Goal: Task Accomplishment & Management: Use online tool/utility

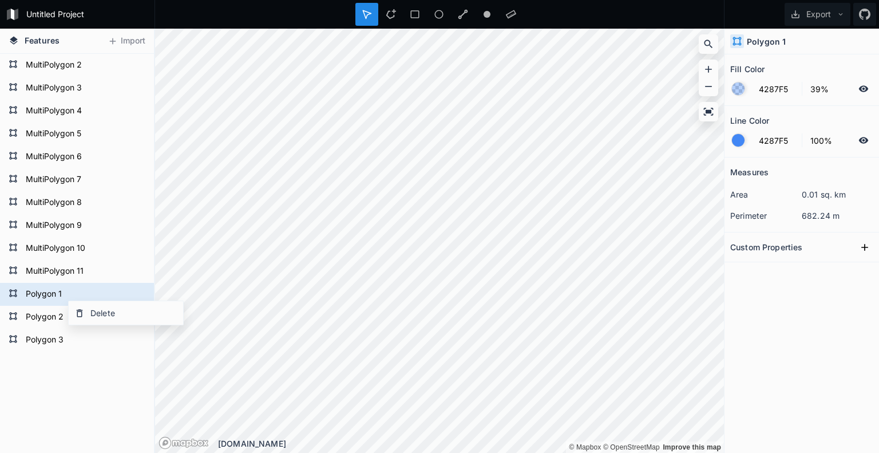
click at [121, 400] on div "Polygon 3 Polygon 2 Polygon 1 MultiPolygon 11 MultiPolygon 10 MultiPolygon 9 Mu…" at bounding box center [77, 288] width 154 height 469
click at [77, 204] on form "MultiPolygon 8" at bounding box center [75, 202] width 107 height 17
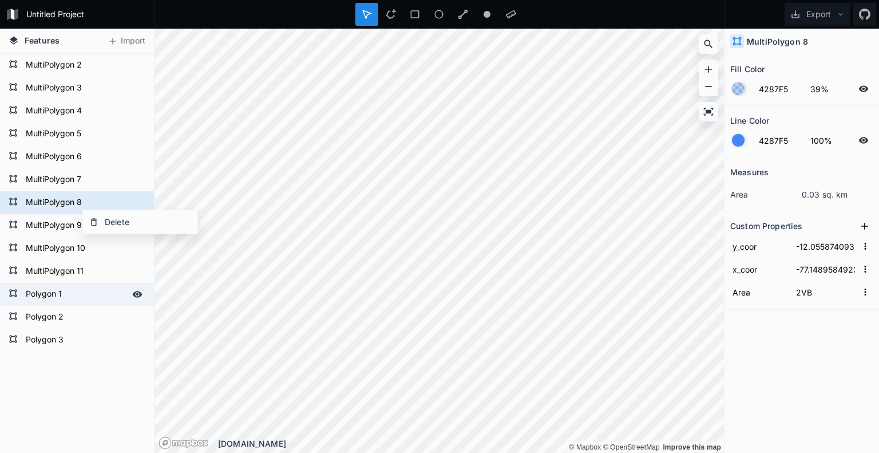
click at [79, 290] on form "Polygon 1" at bounding box center [75, 294] width 107 height 17
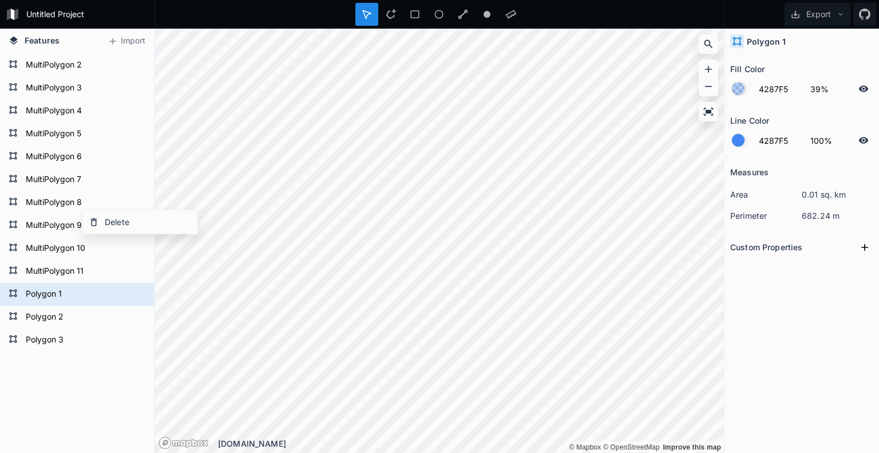
click at [745, 45] on div "Polygon 1" at bounding box center [801, 42] width 154 height 26
click at [740, 43] on icon at bounding box center [737, 41] width 9 height 9
click at [760, 37] on h4 "Polygon 1" at bounding box center [766, 41] width 39 height 12
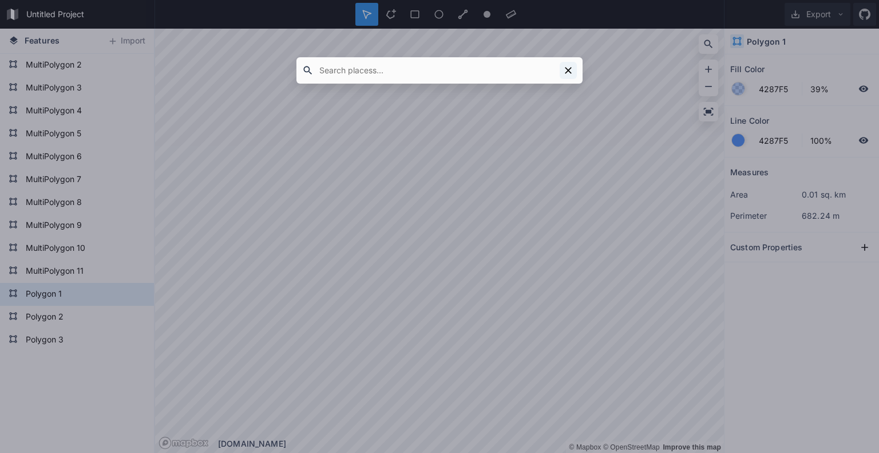
click at [568, 68] on icon at bounding box center [567, 70] width 11 height 11
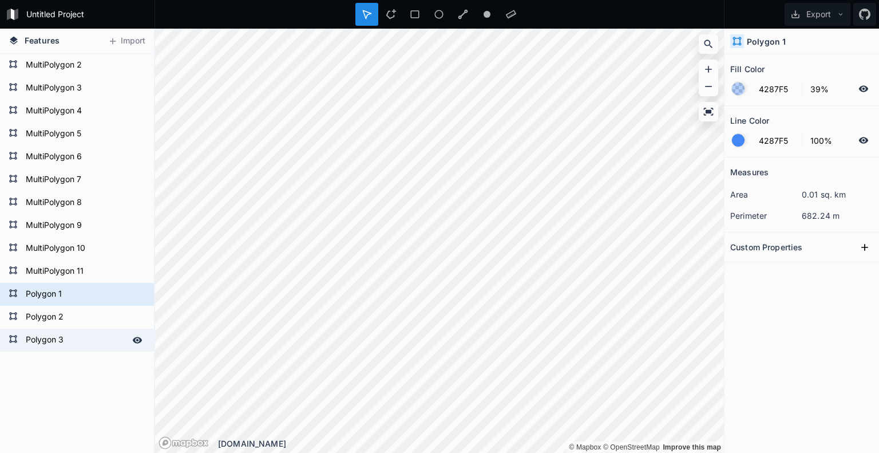
click at [50, 338] on form "Polygon 3" at bounding box center [75, 339] width 107 height 17
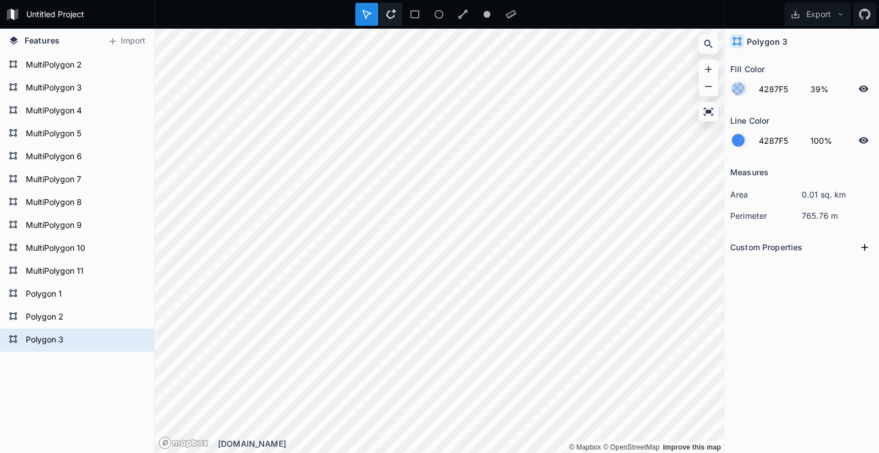
click at [389, 6] on div at bounding box center [390, 14] width 23 height 23
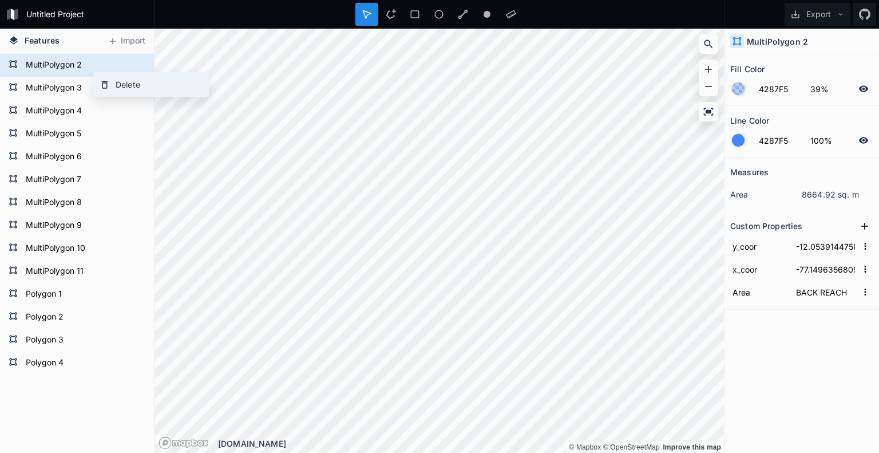
click at [105, 86] on icon at bounding box center [105, 85] width 10 height 10
click at [91, 82] on div "Delete" at bounding box center [144, 87] width 114 height 23
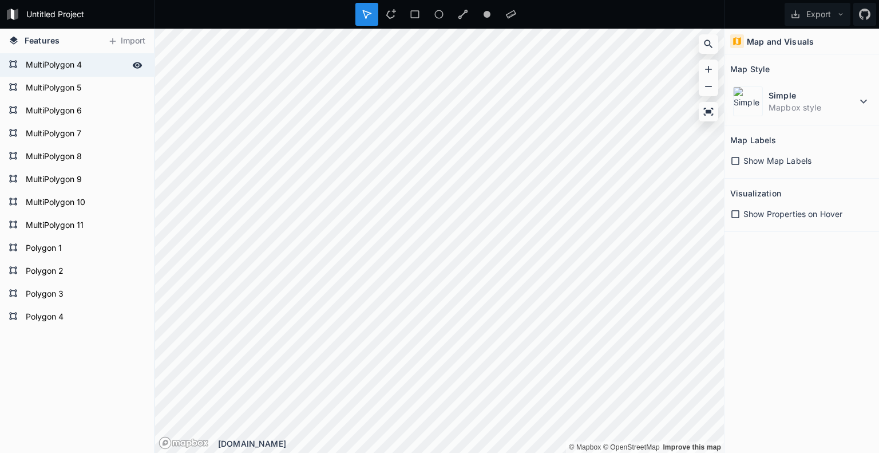
click at [69, 66] on form "MultiPolygon 4" at bounding box center [75, 65] width 107 height 17
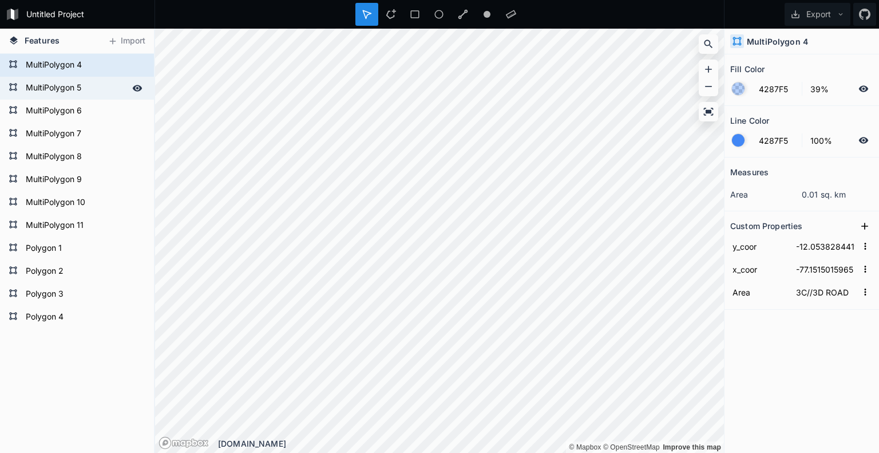
click at [73, 83] on form "MultiPolygon 5" at bounding box center [75, 88] width 107 height 17
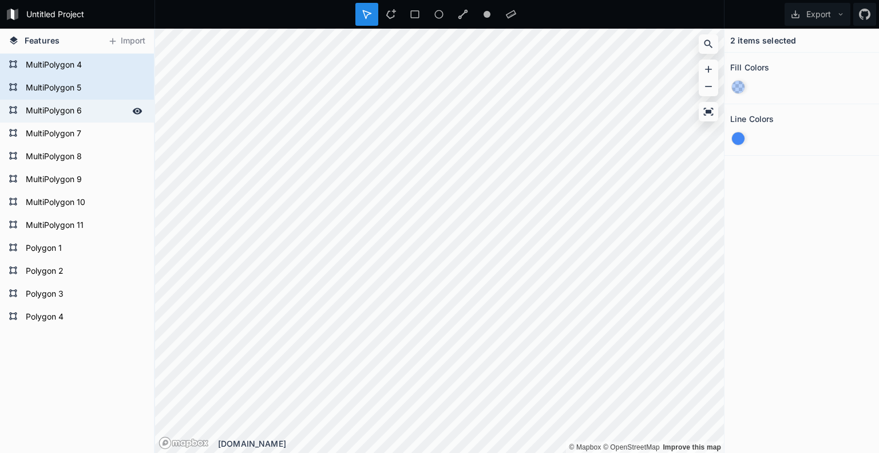
click at [76, 105] on form "MultiPolygon 6" at bounding box center [75, 110] width 107 height 17
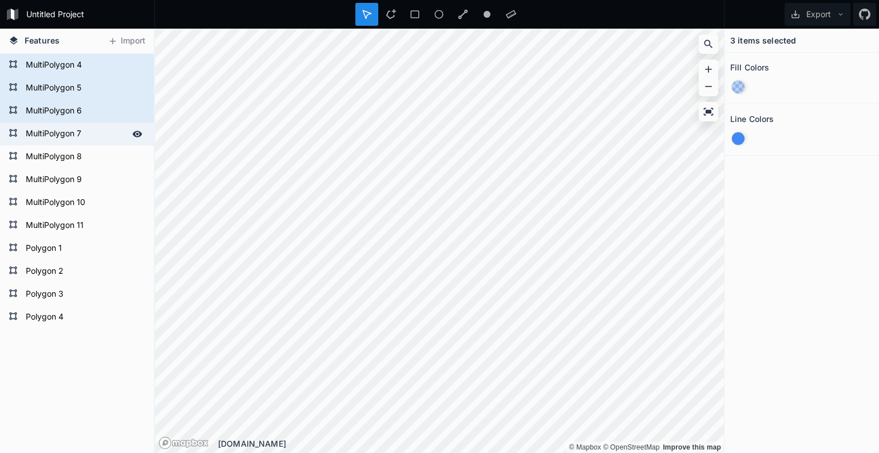
click at [78, 134] on form "MultiPolygon 7" at bounding box center [75, 133] width 107 height 17
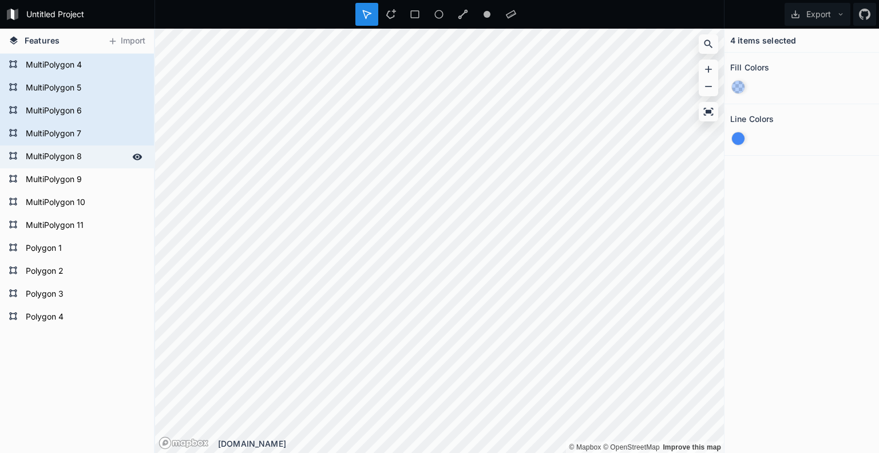
click at [79, 163] on form "MultiPolygon 8" at bounding box center [75, 156] width 107 height 17
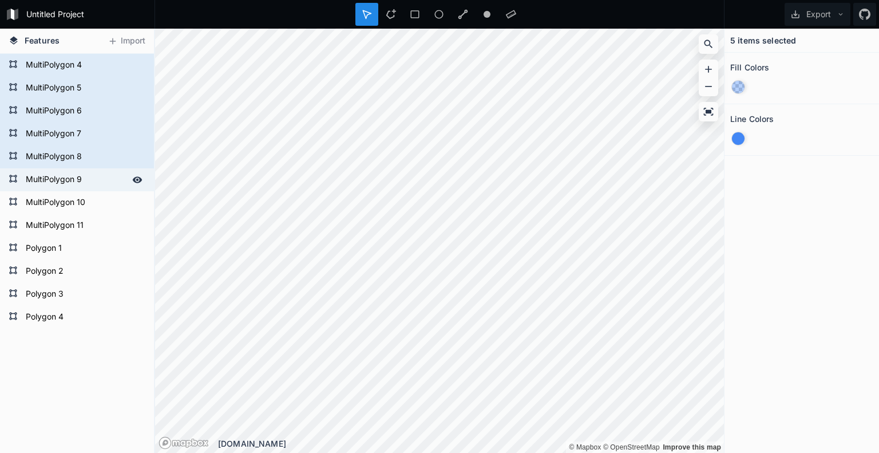
click at [78, 181] on form "MultiPolygon 9" at bounding box center [75, 179] width 107 height 17
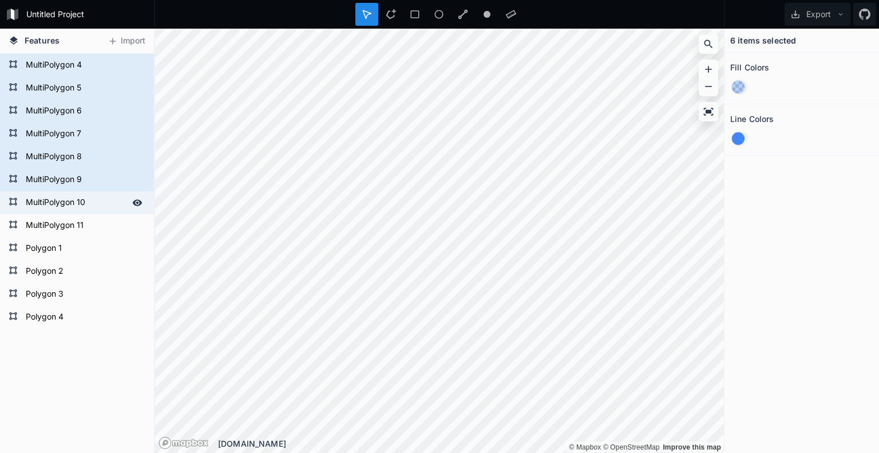
click at [76, 197] on form "MultiPolygon 10" at bounding box center [75, 202] width 107 height 17
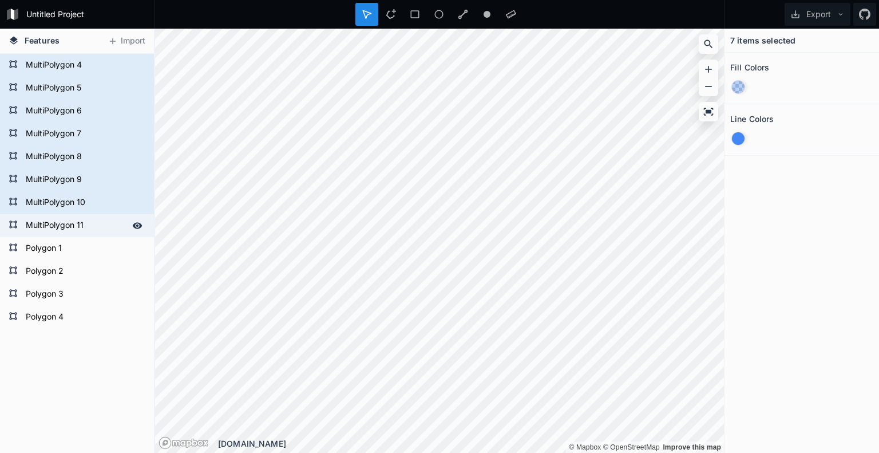
click at [78, 217] on form "MultiPolygon 11" at bounding box center [75, 225] width 107 height 17
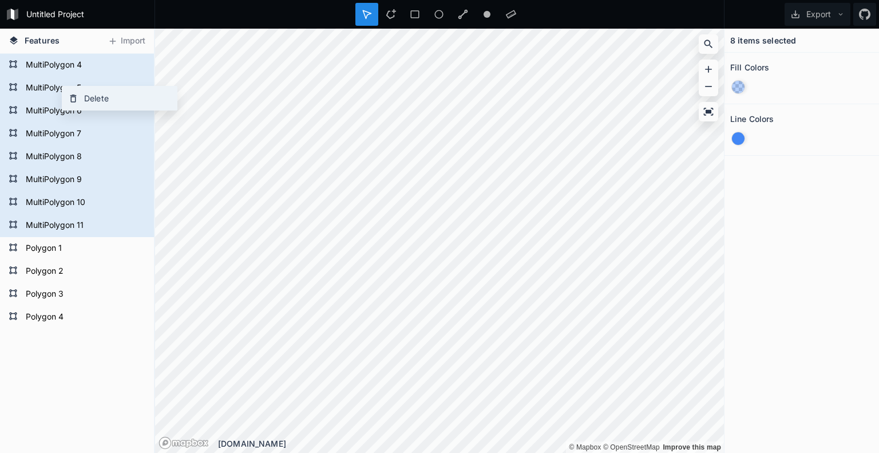
click at [81, 101] on div "Delete" at bounding box center [119, 97] width 114 height 23
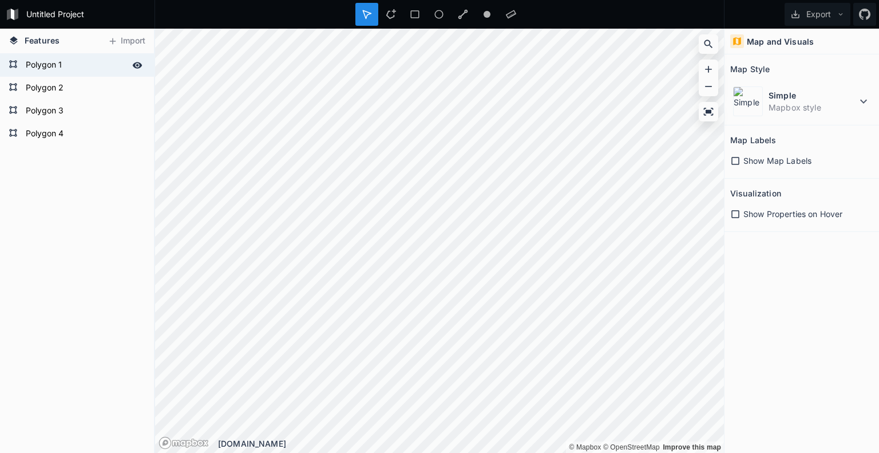
click at [66, 66] on form "Polygon 1" at bounding box center [75, 65] width 107 height 17
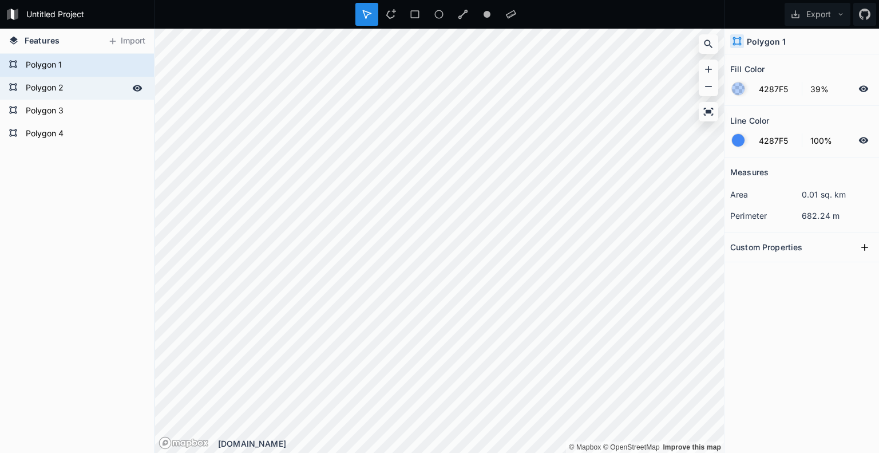
click at [72, 84] on form "Polygon 2" at bounding box center [75, 88] width 107 height 17
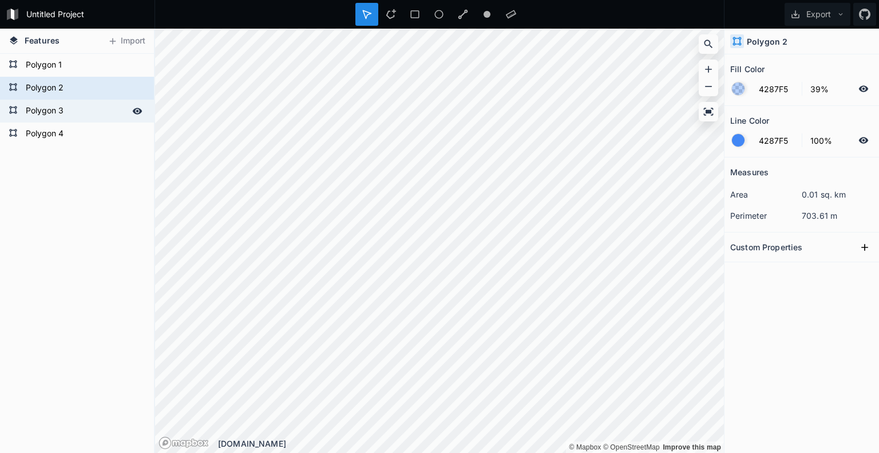
click at [74, 105] on form "Polygon 3" at bounding box center [75, 110] width 107 height 17
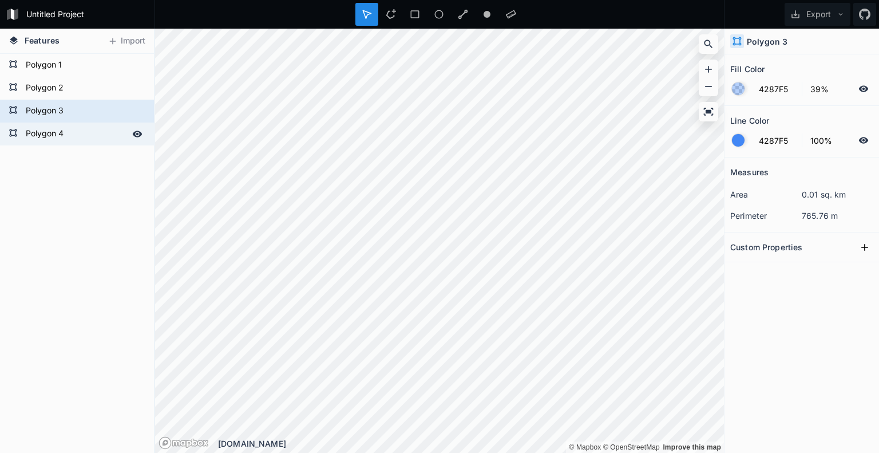
click at [74, 125] on form "Polygon 4" at bounding box center [75, 133] width 107 height 17
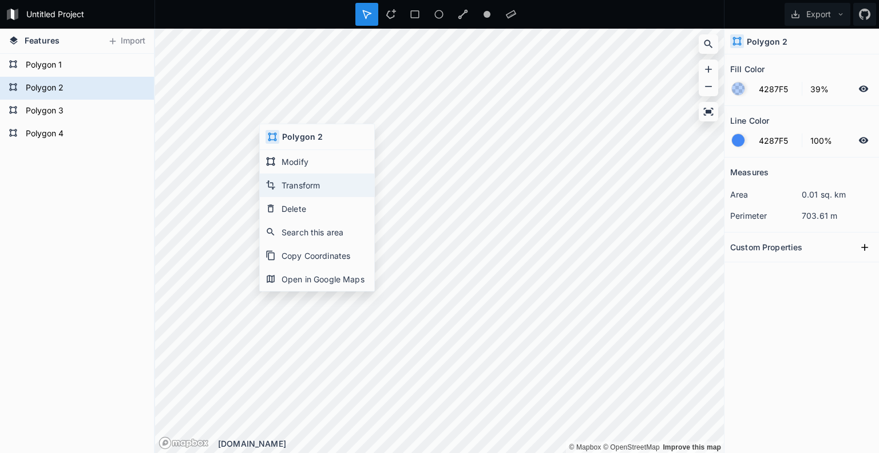
click at [289, 178] on div "Transform" at bounding box center [317, 184] width 114 height 23
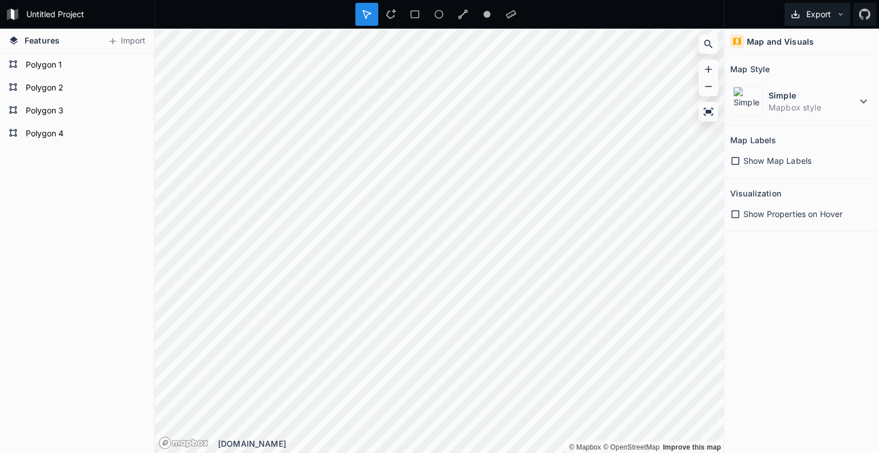
click at [842, 10] on icon at bounding box center [841, 14] width 8 height 8
click at [811, 70] on div "Export as .geojson" at bounding box center [815, 65] width 114 height 23
click at [117, 39] on button "Import" at bounding box center [126, 41] width 49 height 18
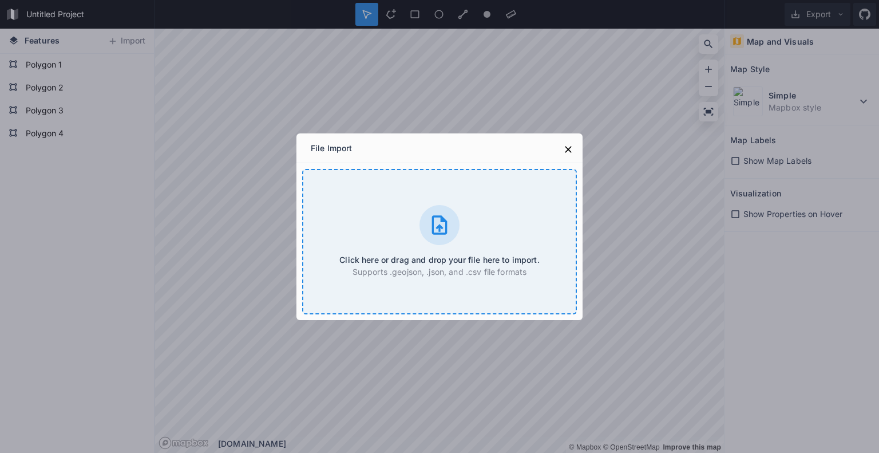
click at [438, 227] on icon at bounding box center [439, 224] width 15 height 19
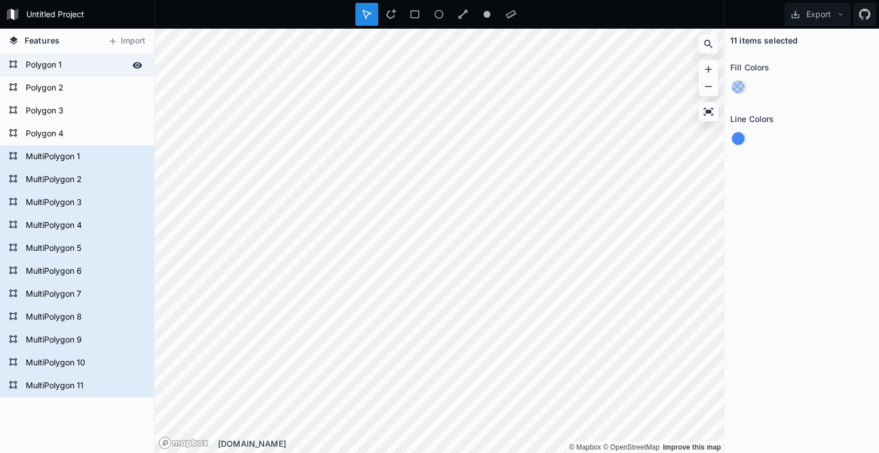
click at [78, 64] on form "Polygon 1" at bounding box center [75, 65] width 107 height 17
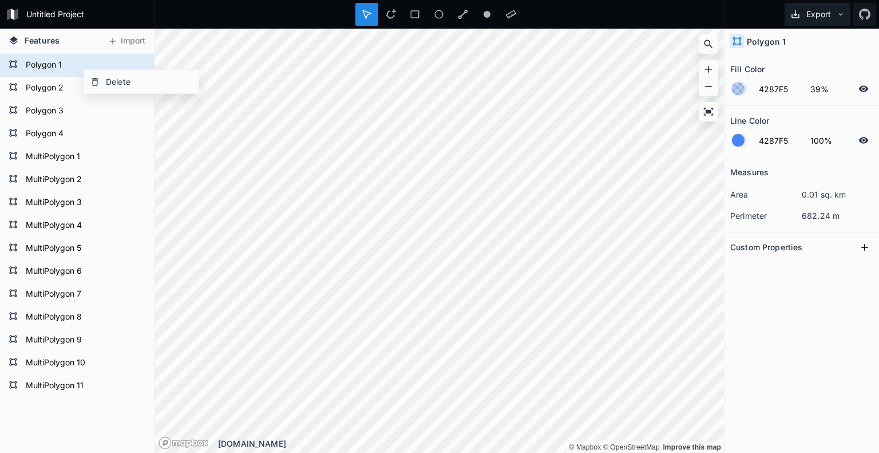
click at [834, 19] on button "Export" at bounding box center [818, 14] width 66 height 23
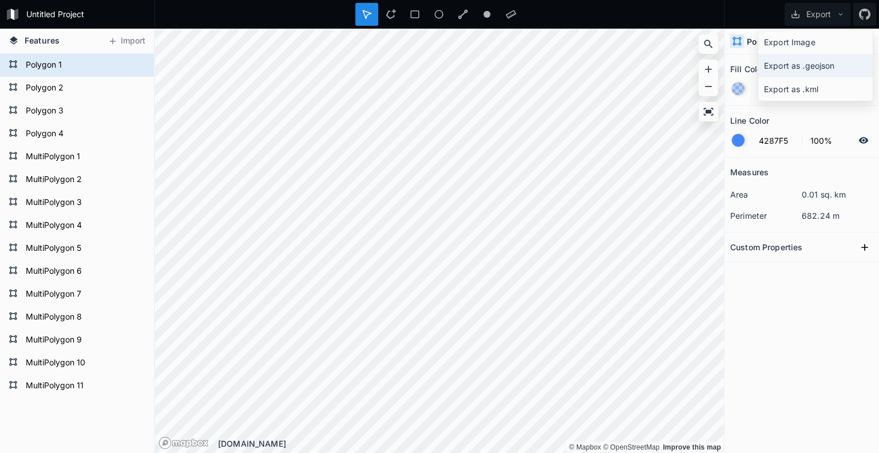
click at [815, 74] on div "Export as .geojson" at bounding box center [815, 65] width 114 height 23
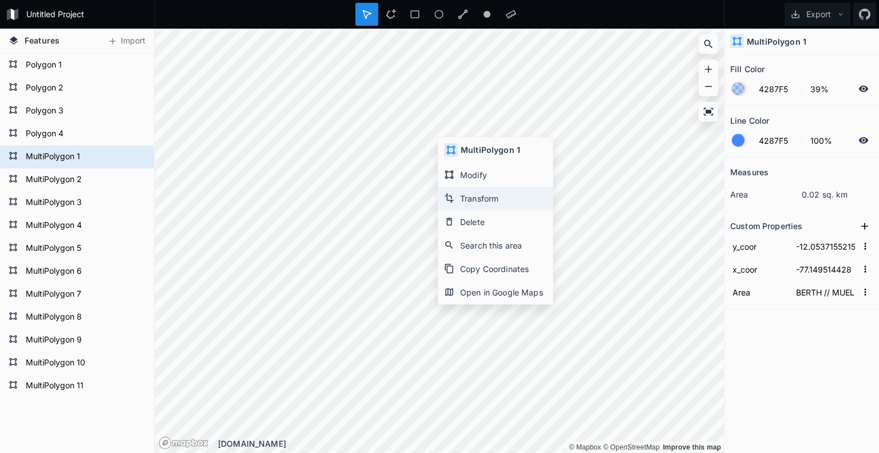
click at [468, 196] on div "Transform" at bounding box center [495, 198] width 114 height 23
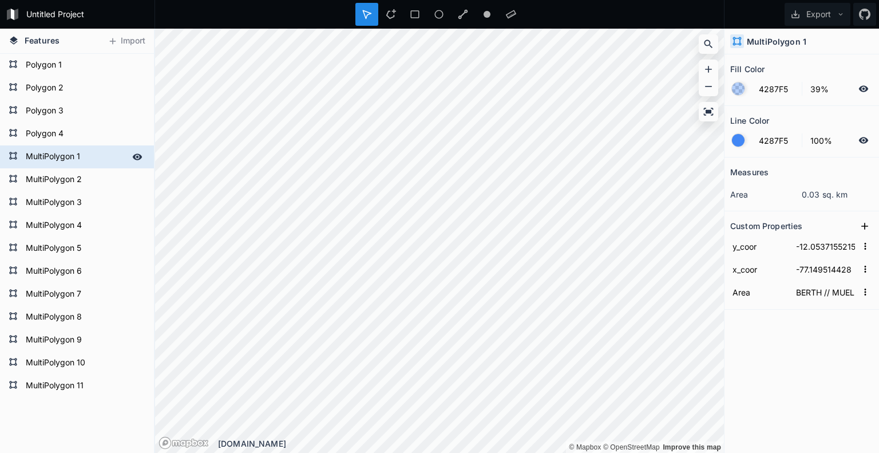
click at [76, 155] on form "MultiPolygon 1" at bounding box center [75, 156] width 107 height 17
click at [88, 173] on form "MultiPolygon 2" at bounding box center [75, 179] width 107 height 17
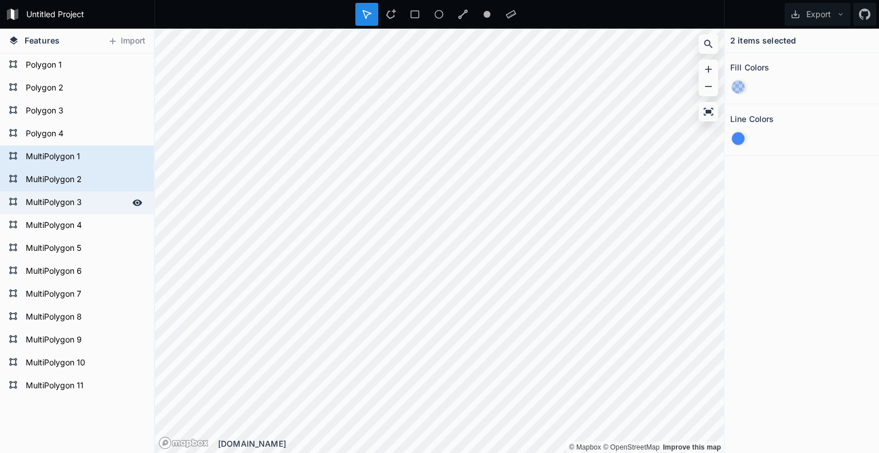
click at [96, 204] on form "MultiPolygon 3" at bounding box center [75, 202] width 107 height 17
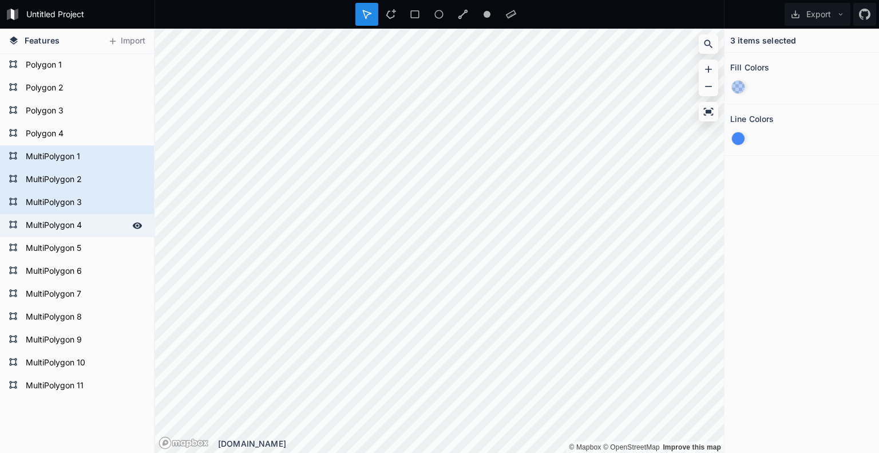
click at [98, 221] on form "MultiPolygon 4" at bounding box center [75, 225] width 107 height 17
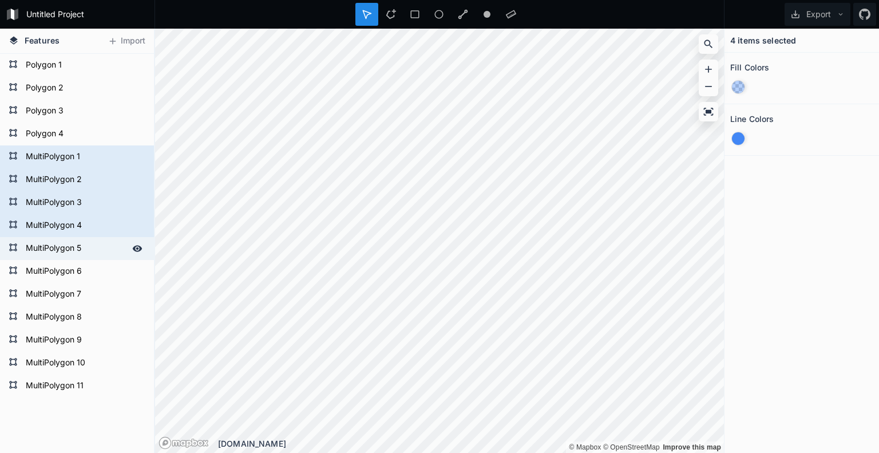
click at [101, 246] on form "MultiPolygon 5" at bounding box center [75, 248] width 107 height 17
click at [100, 274] on form "MultiPolygon 6" at bounding box center [75, 271] width 107 height 17
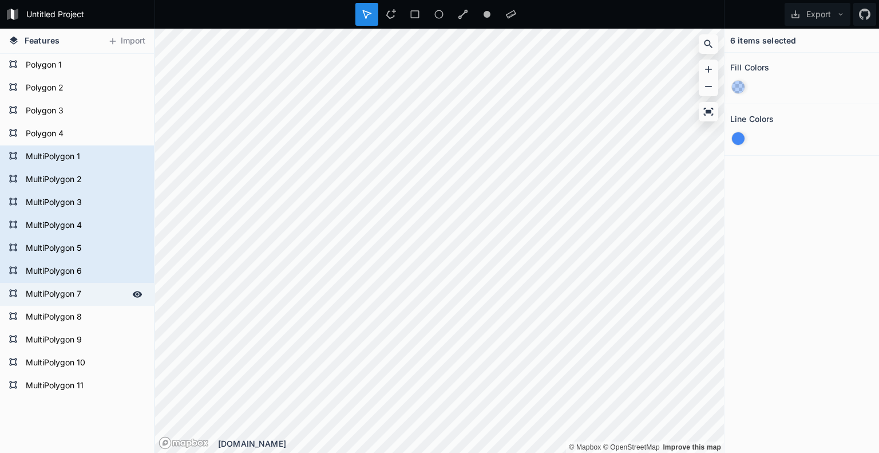
click at [99, 292] on form "MultiPolygon 7" at bounding box center [75, 294] width 107 height 17
click at [101, 310] on form "MultiPolygon 8" at bounding box center [75, 316] width 107 height 17
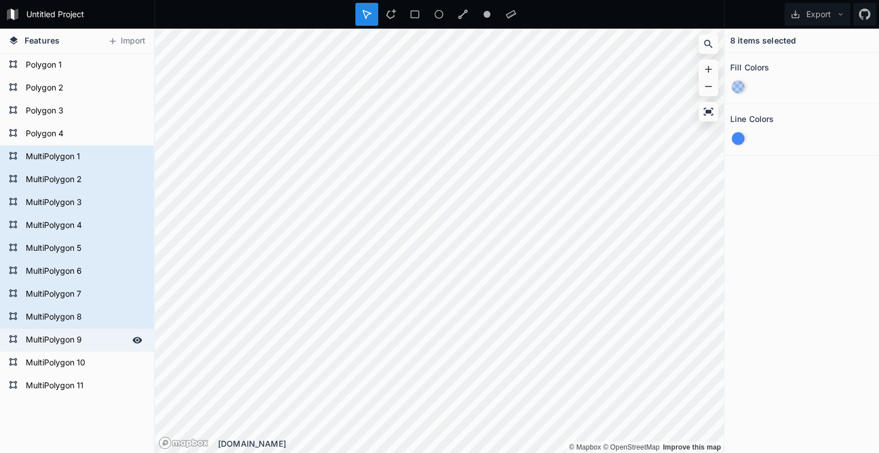
click at [103, 336] on form "MultiPolygon 9" at bounding box center [75, 339] width 107 height 17
click at [102, 354] on form "MultiPolygon 10" at bounding box center [75, 362] width 107 height 17
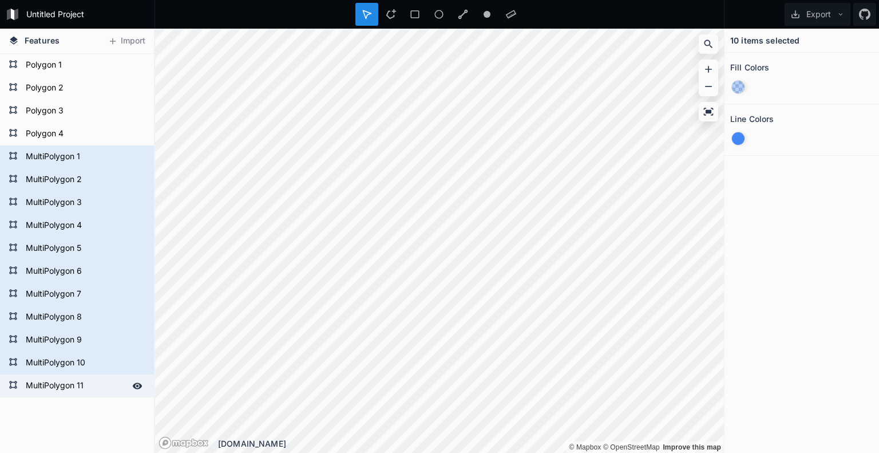
click at [106, 378] on form "MultiPolygon 11" at bounding box center [75, 385] width 107 height 17
click at [114, 219] on div "Delete" at bounding box center [148, 212] width 114 height 23
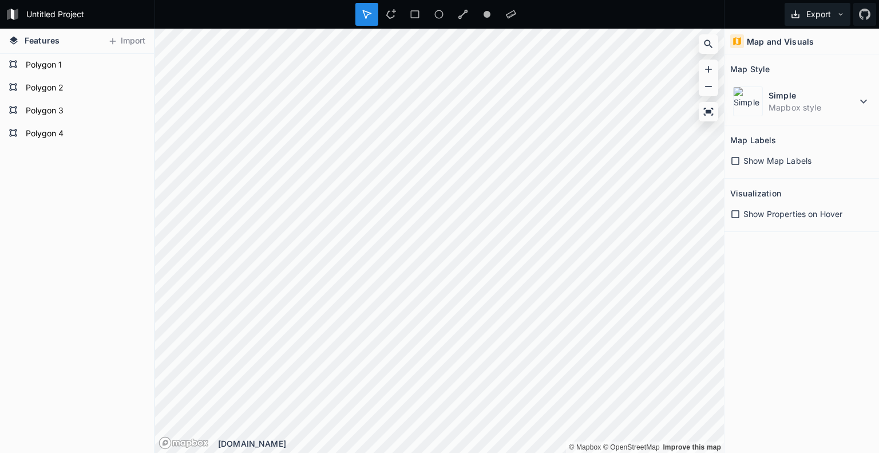
click at [839, 15] on icon at bounding box center [841, 14] width 8 height 8
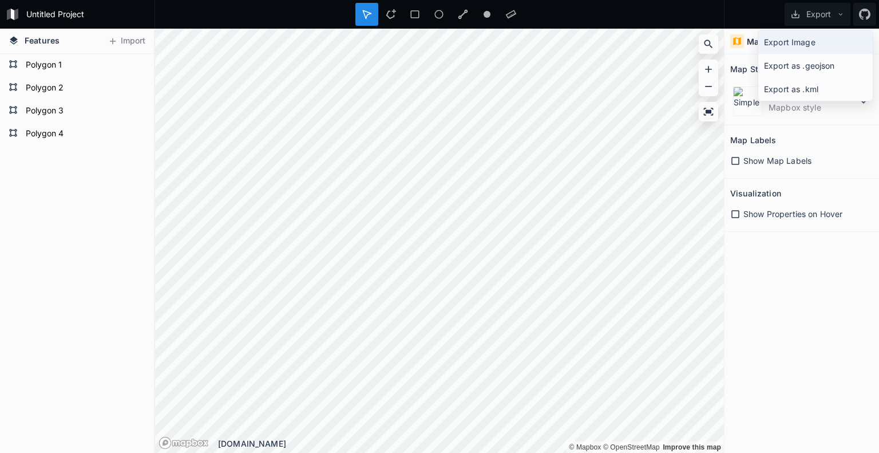
click at [807, 39] on div "Export Image" at bounding box center [815, 41] width 114 height 23
